Goal: Transaction & Acquisition: Book appointment/travel/reservation

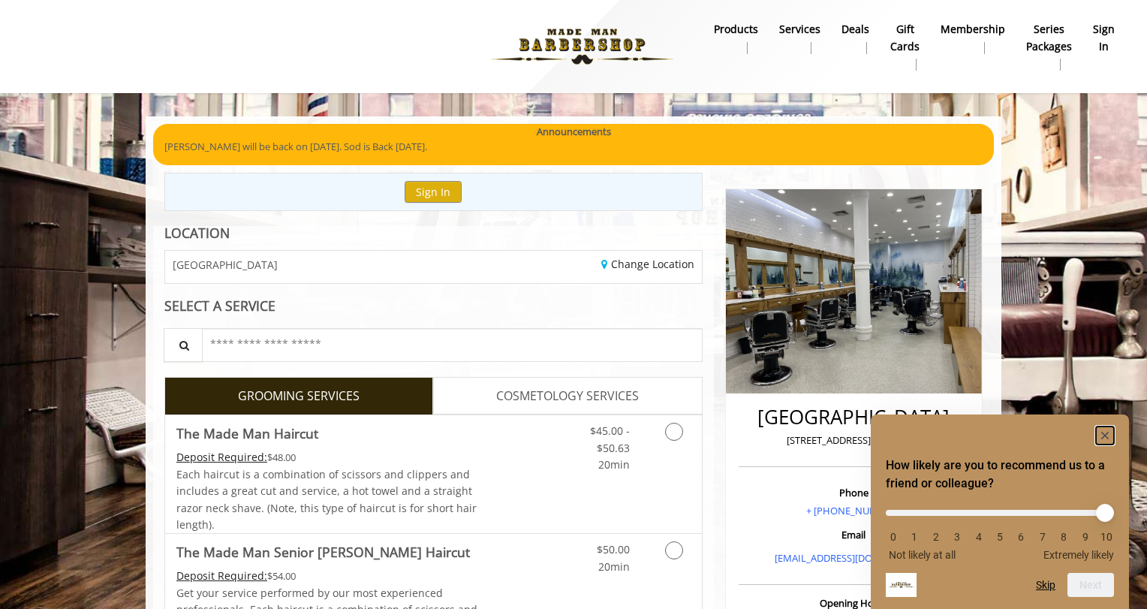
click at [1109, 435] on rect "Hide survey" at bounding box center [1105, 435] width 18 height 18
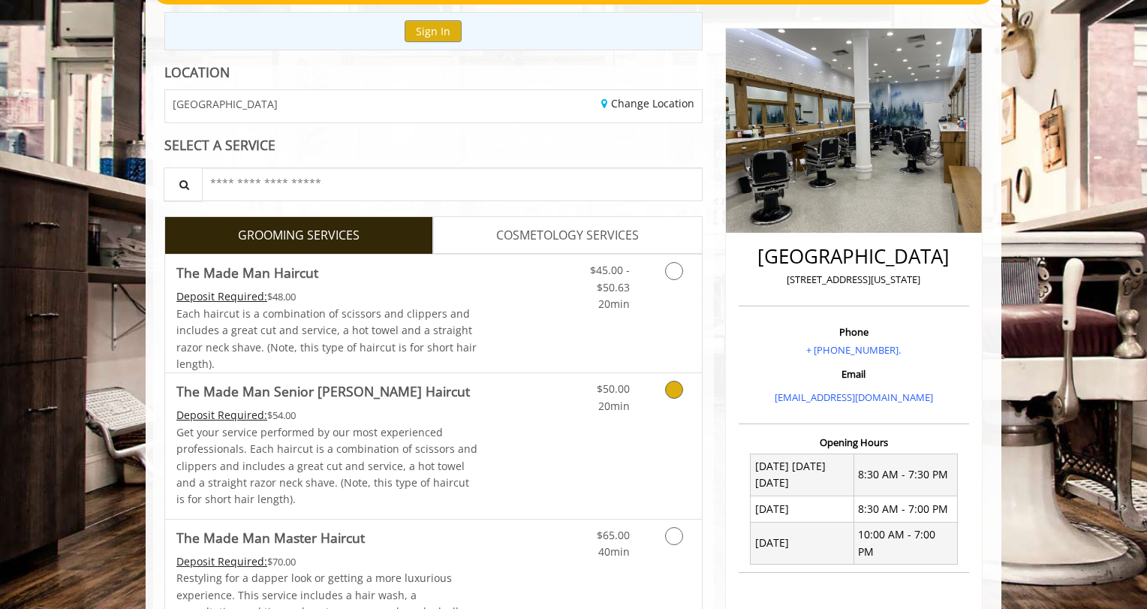
scroll to position [166, 0]
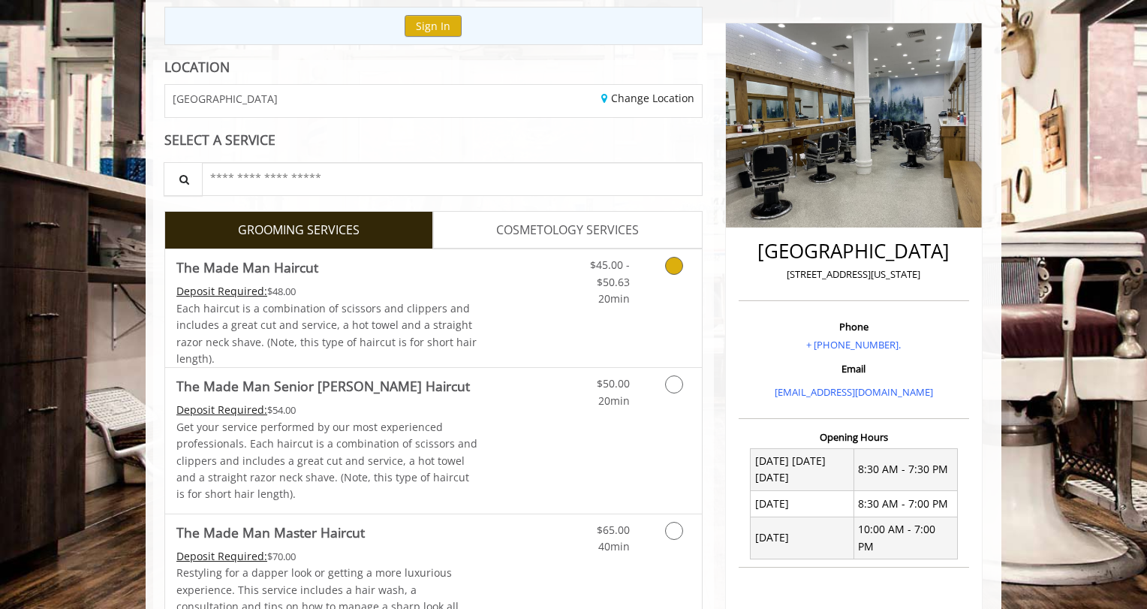
click at [451, 288] on div "Deposit Required: $48.00" at bounding box center [327, 291] width 302 height 17
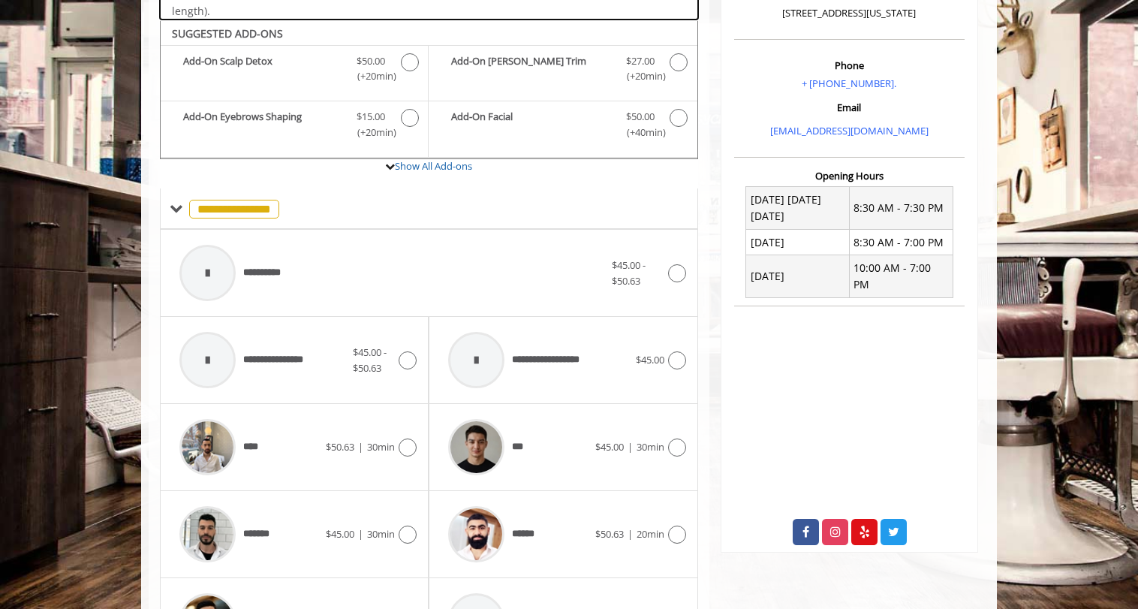
scroll to position [447, 0]
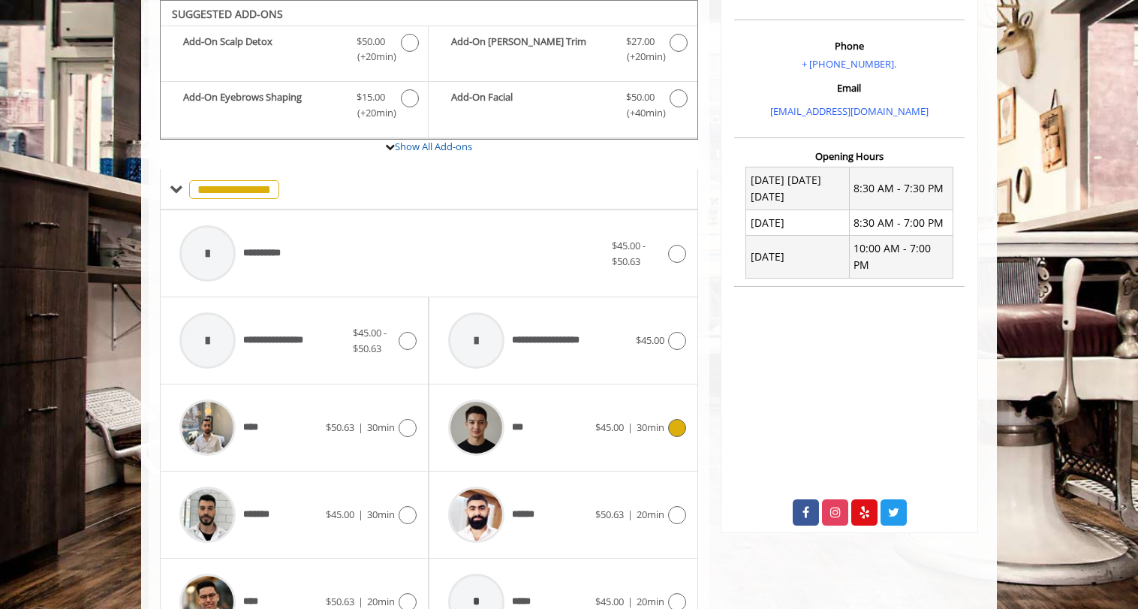
click at [551, 429] on div "***" at bounding box center [518, 427] width 154 height 71
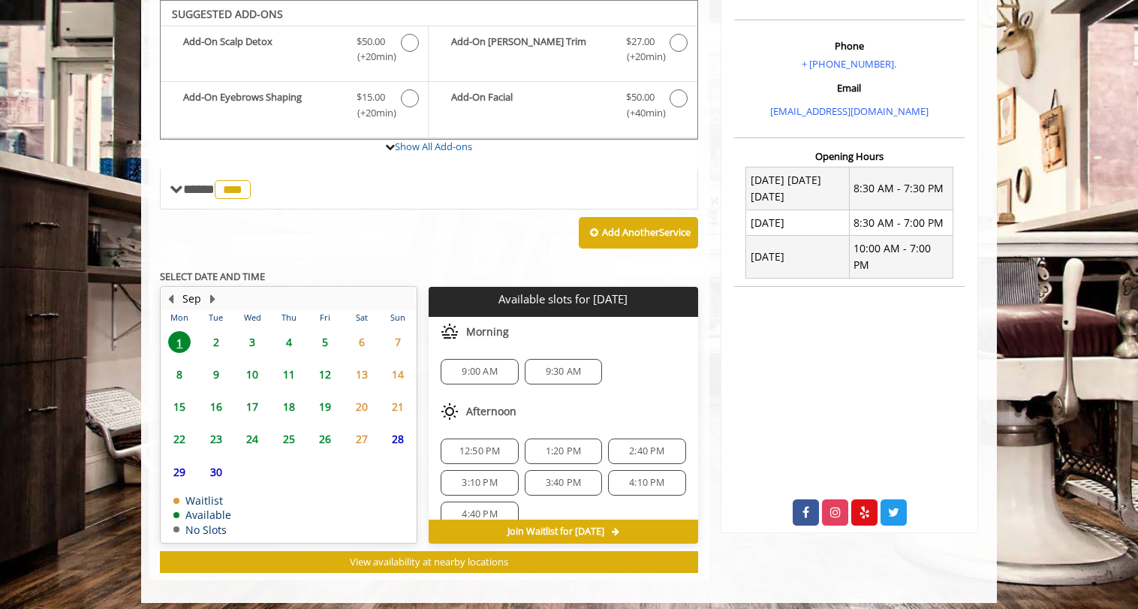
drag, startPoint x: 486, startPoint y: 368, endPoint x: 474, endPoint y: 375, distance: 14.4
click at [474, 375] on span "9:00 AM" at bounding box center [479, 372] width 35 height 12
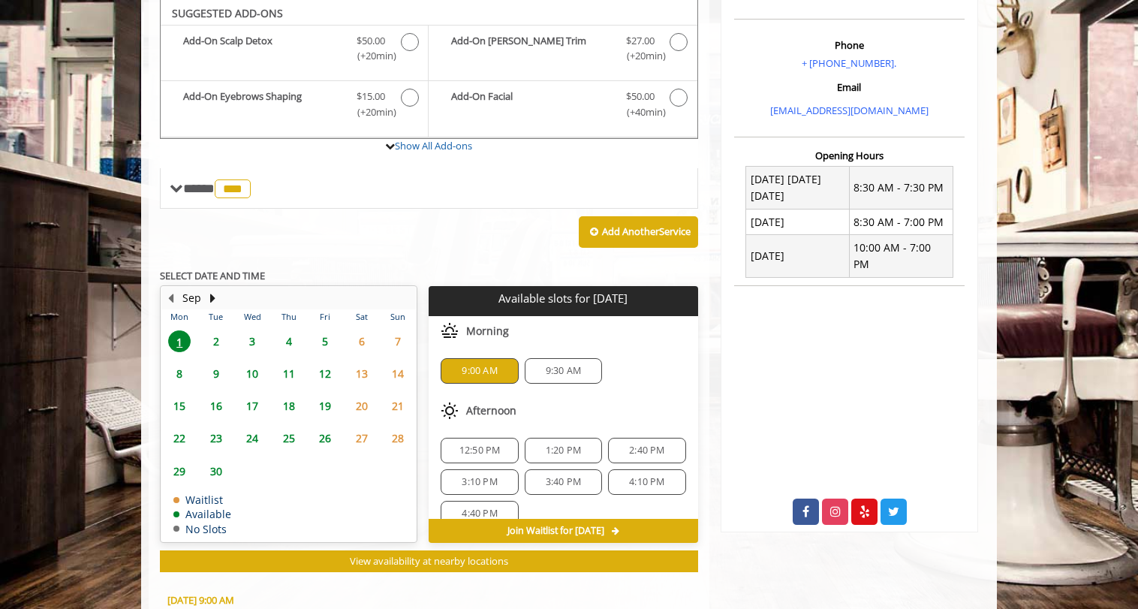
scroll to position [726, 0]
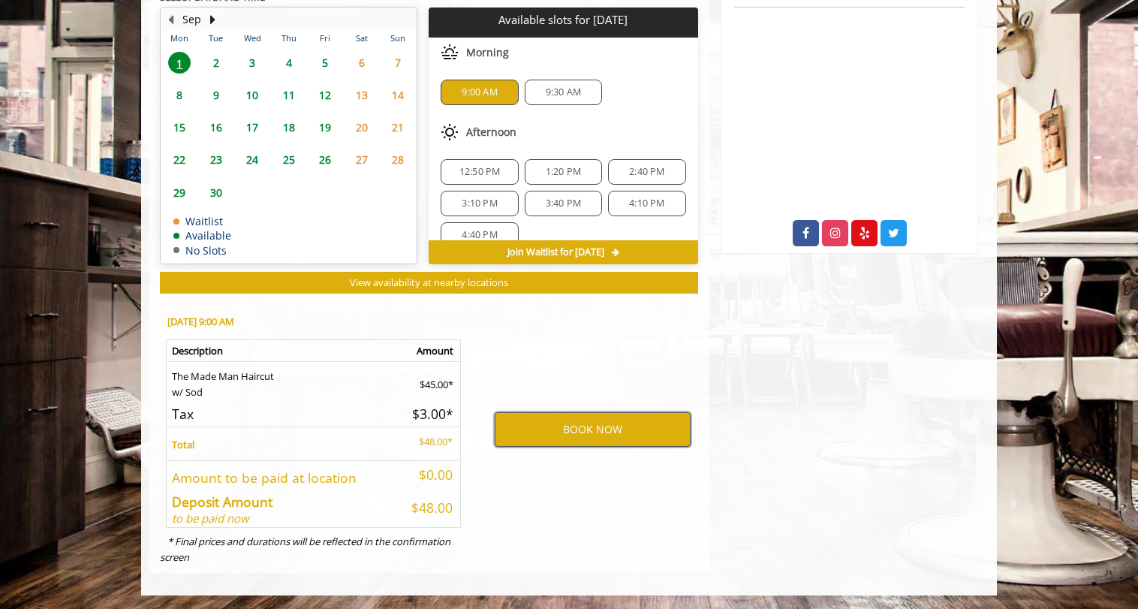
click at [535, 435] on button "BOOK NOW" at bounding box center [593, 429] width 196 height 35
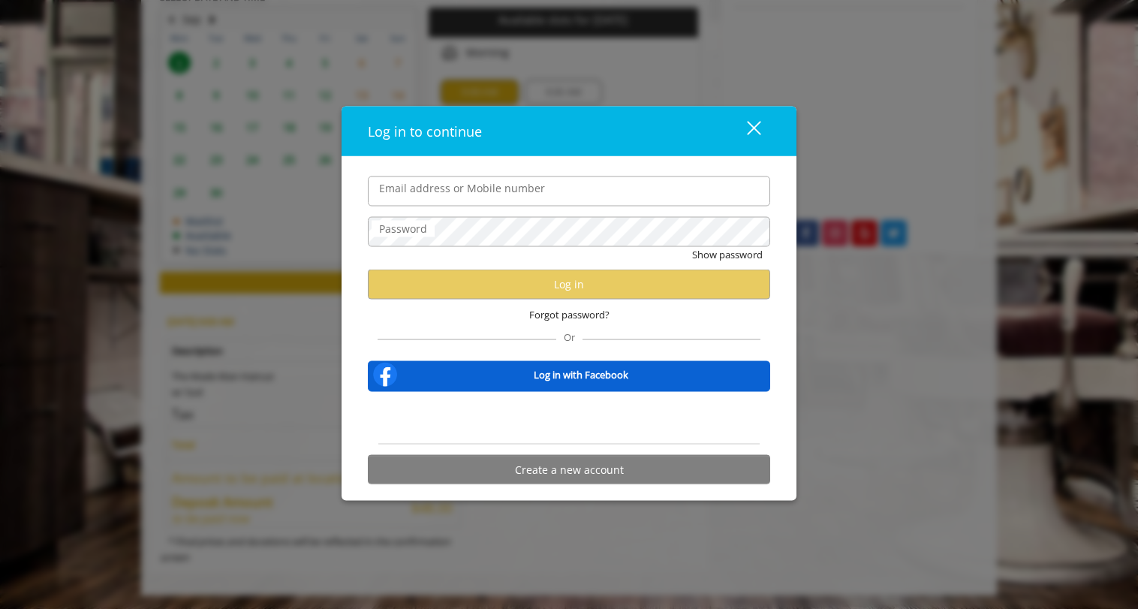
type input "**********"
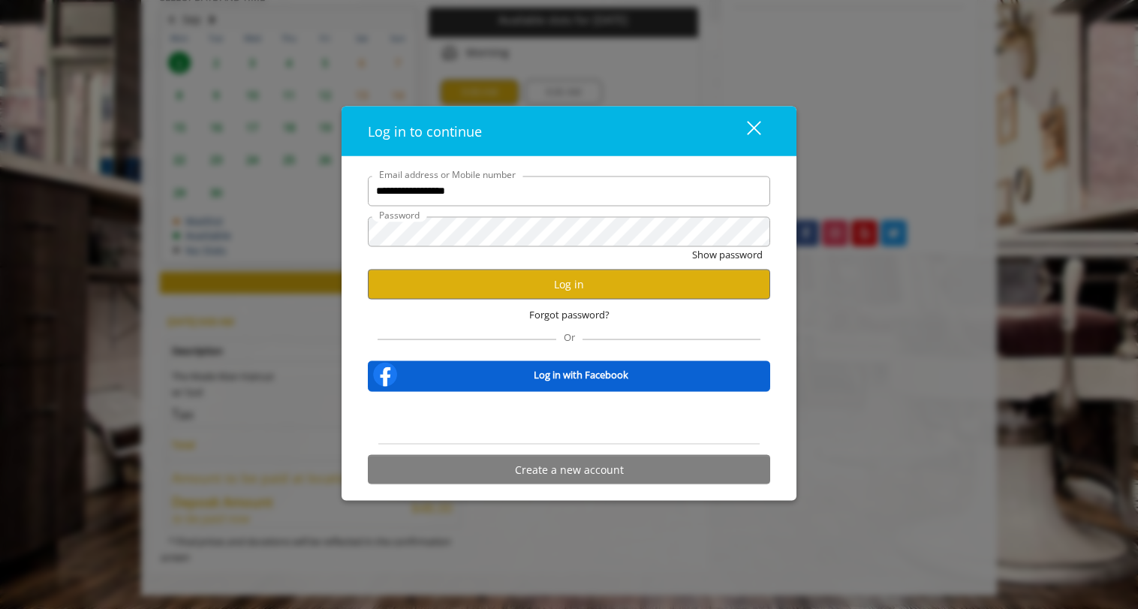
scroll to position [0, 0]
click at [513, 286] on button "Log in" at bounding box center [569, 284] width 402 height 29
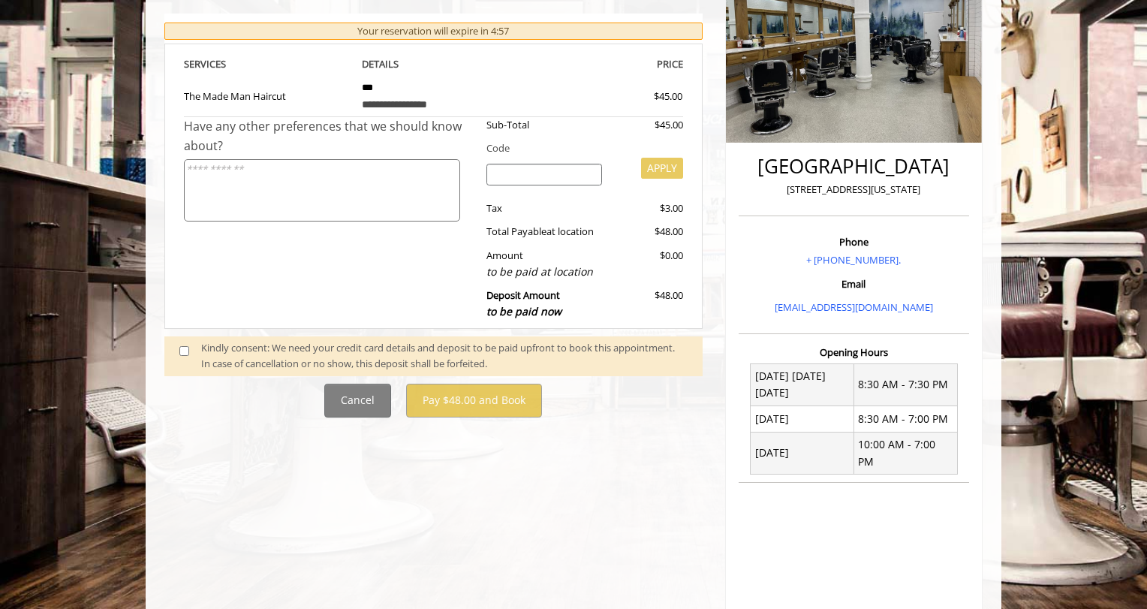
scroll to position [392, 0]
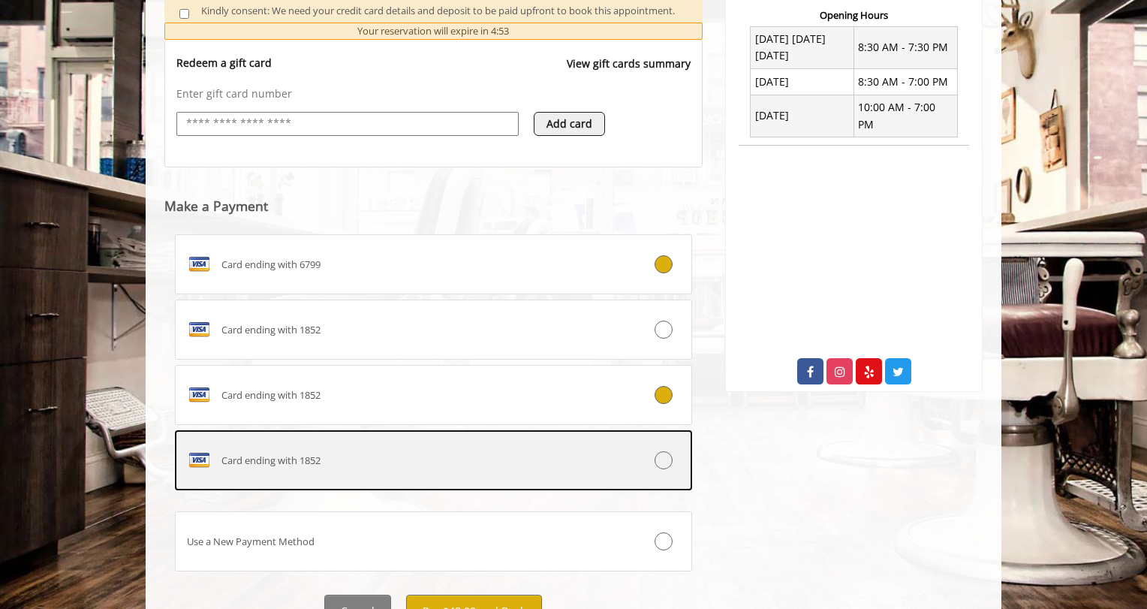
click at [321, 448] on div "Card ending with 1852" at bounding box center [390, 460] width 429 height 24
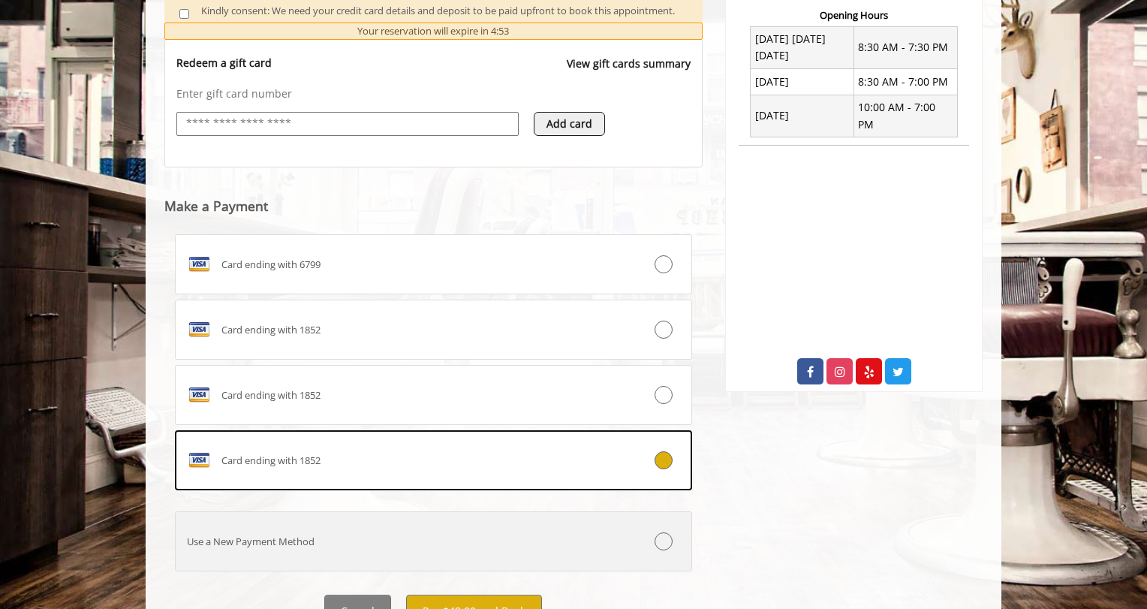
scroll to position [660, 0]
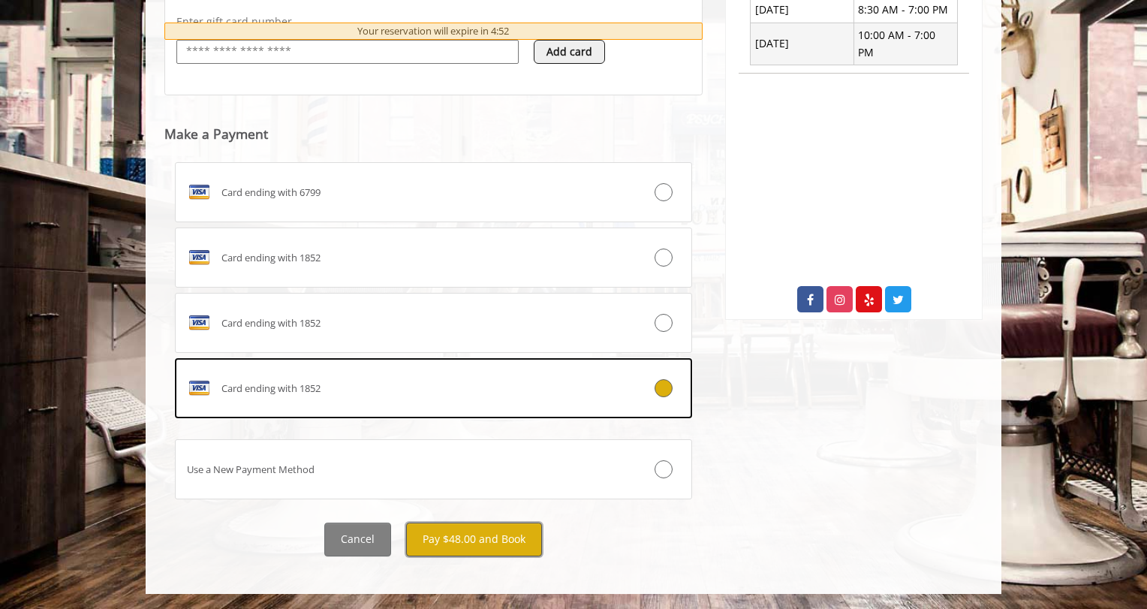
click at [437, 534] on button "Pay $48.00 and Book" at bounding box center [474, 539] width 136 height 34
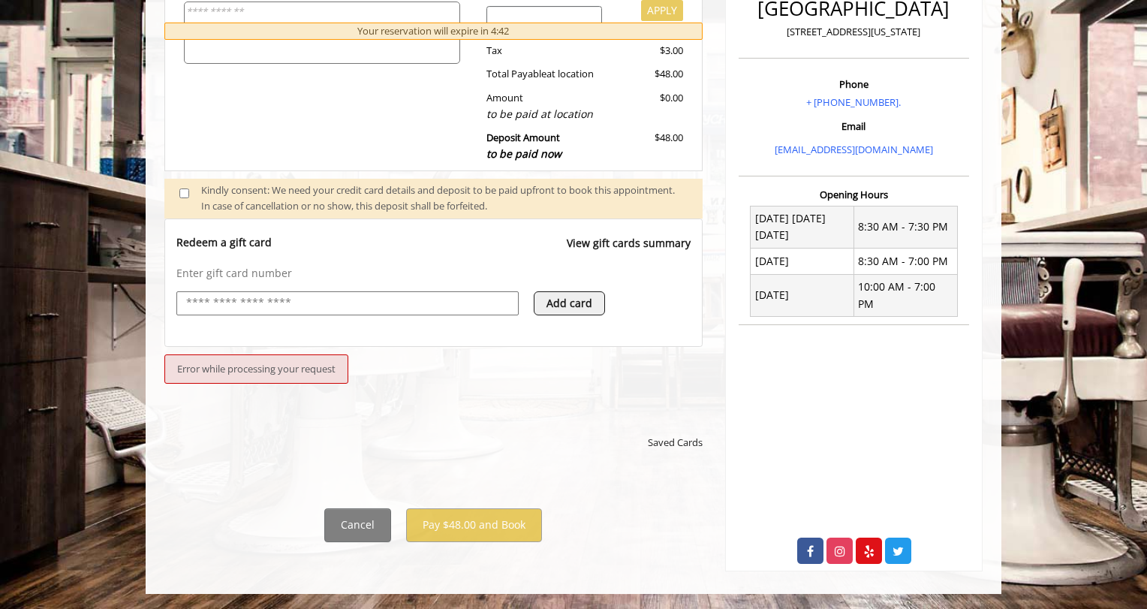
scroll to position [394, 0]
